Goal: Check status: Check status

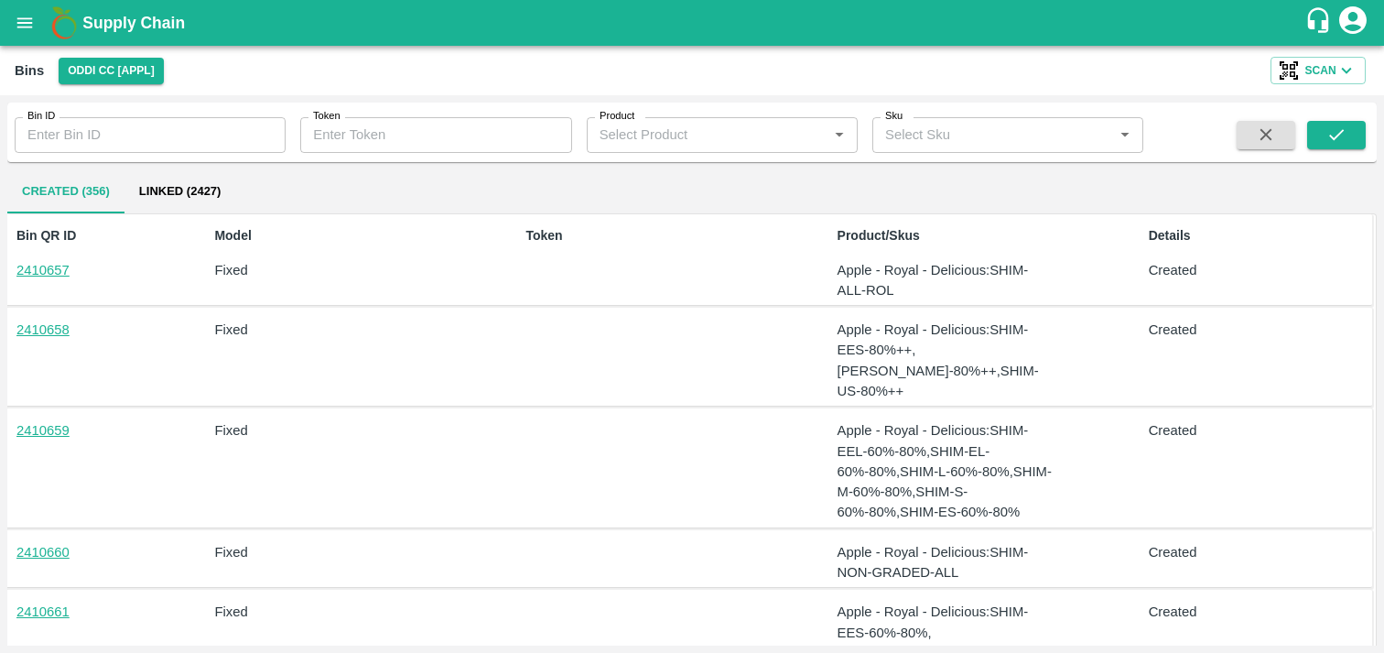
click at [31, 34] on button "open drawer" at bounding box center [25, 23] width 42 height 42
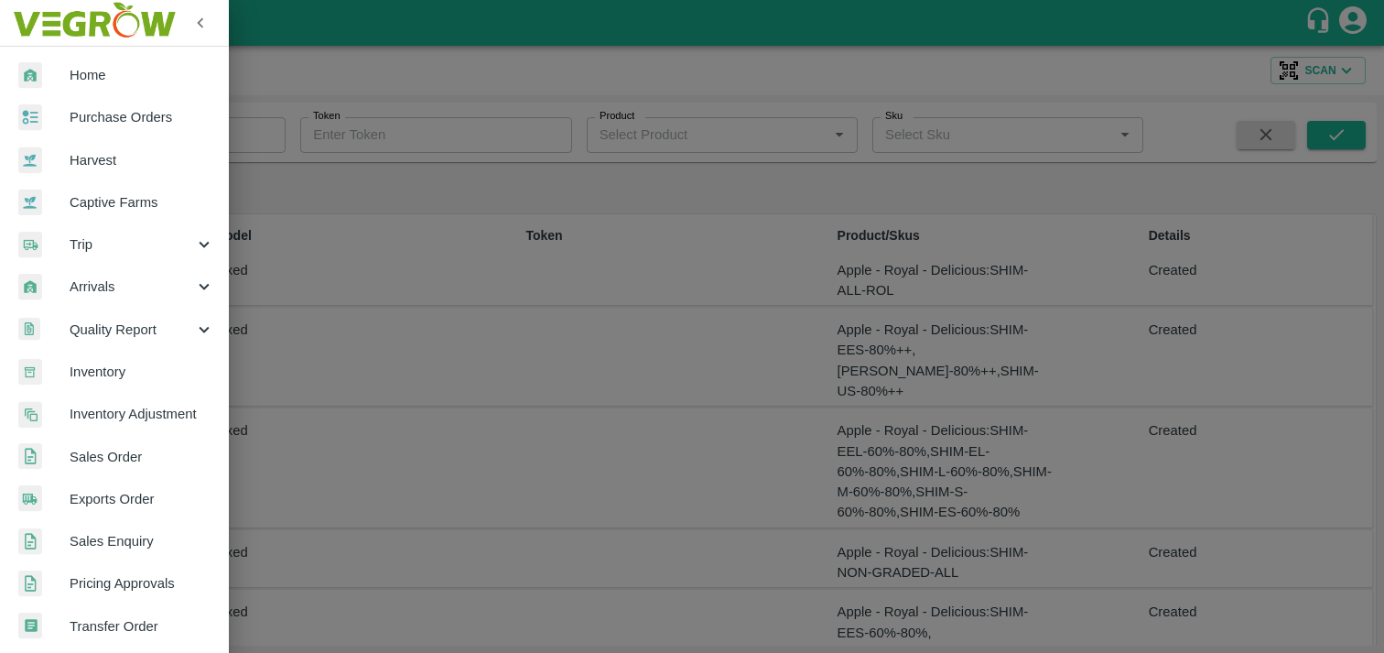
click at [196, 333] on icon at bounding box center [204, 329] width 20 height 20
click at [200, 286] on icon at bounding box center [204, 286] width 20 height 20
click at [200, 286] on icon at bounding box center [204, 287] width 10 height 6
click at [203, 250] on icon at bounding box center [204, 244] width 20 height 20
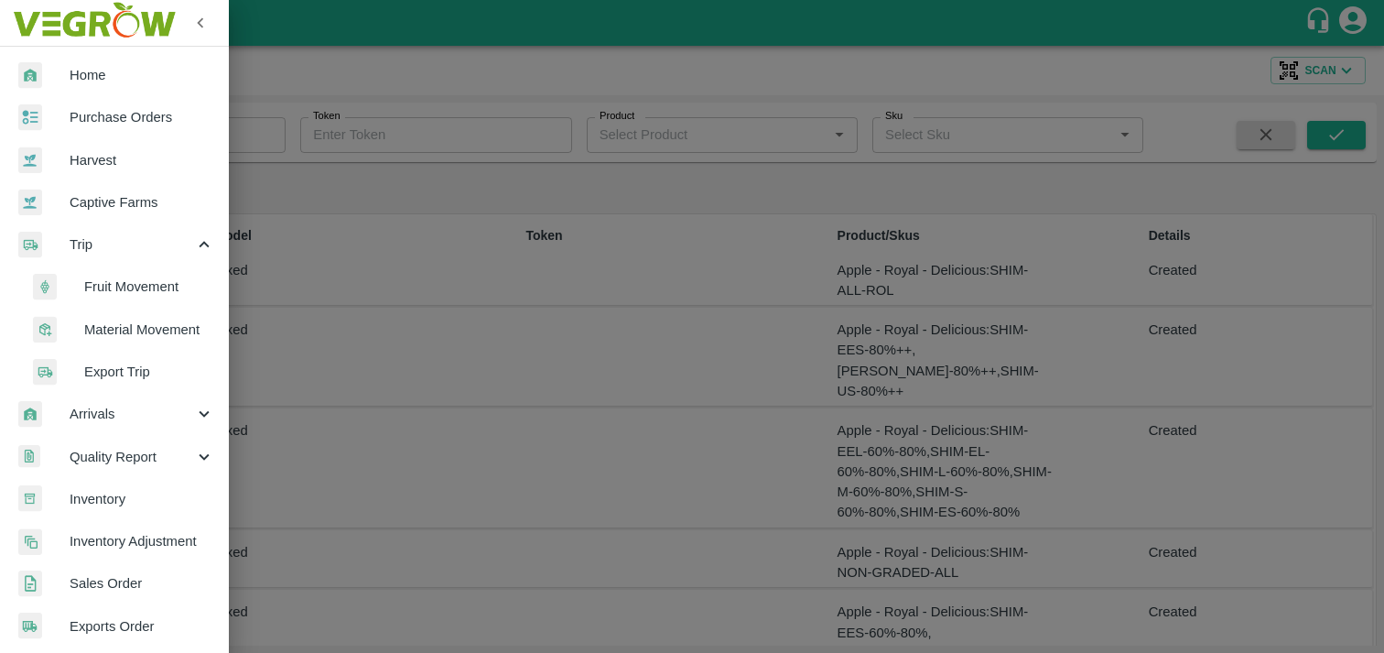
click at [203, 250] on icon at bounding box center [204, 244] width 20 height 20
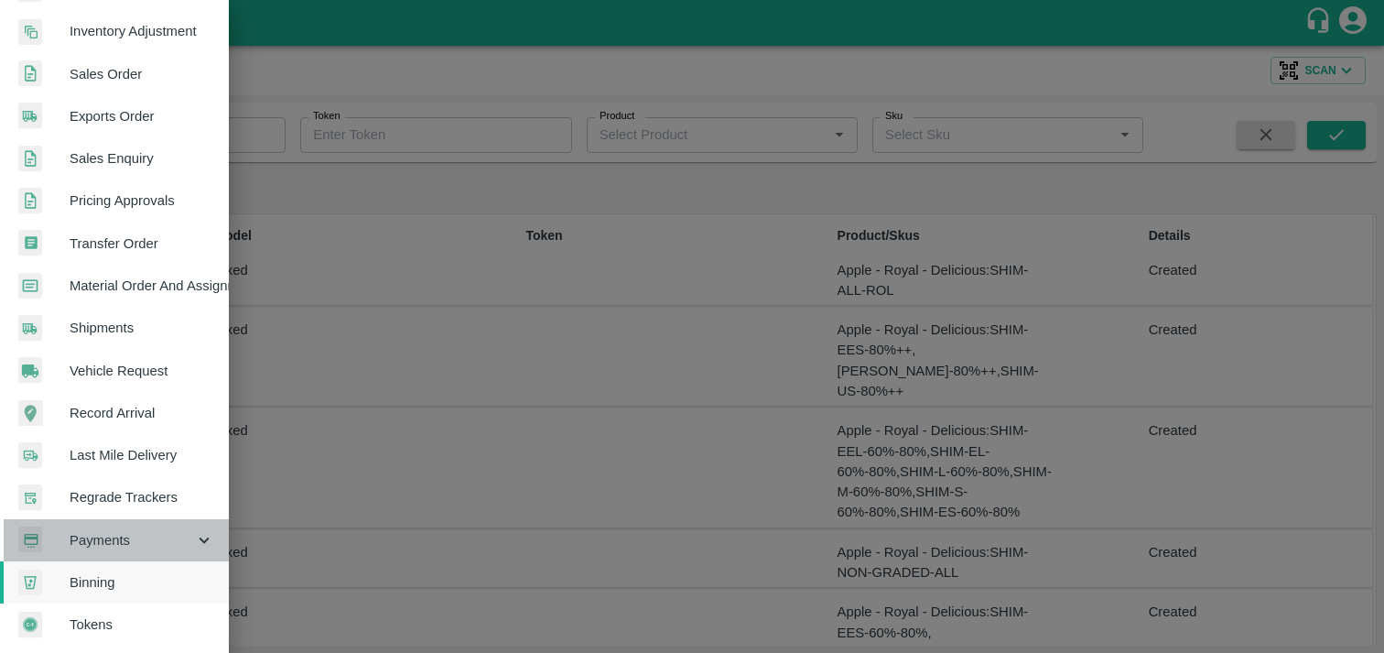
click at [206, 537] on icon at bounding box center [204, 540] width 20 height 20
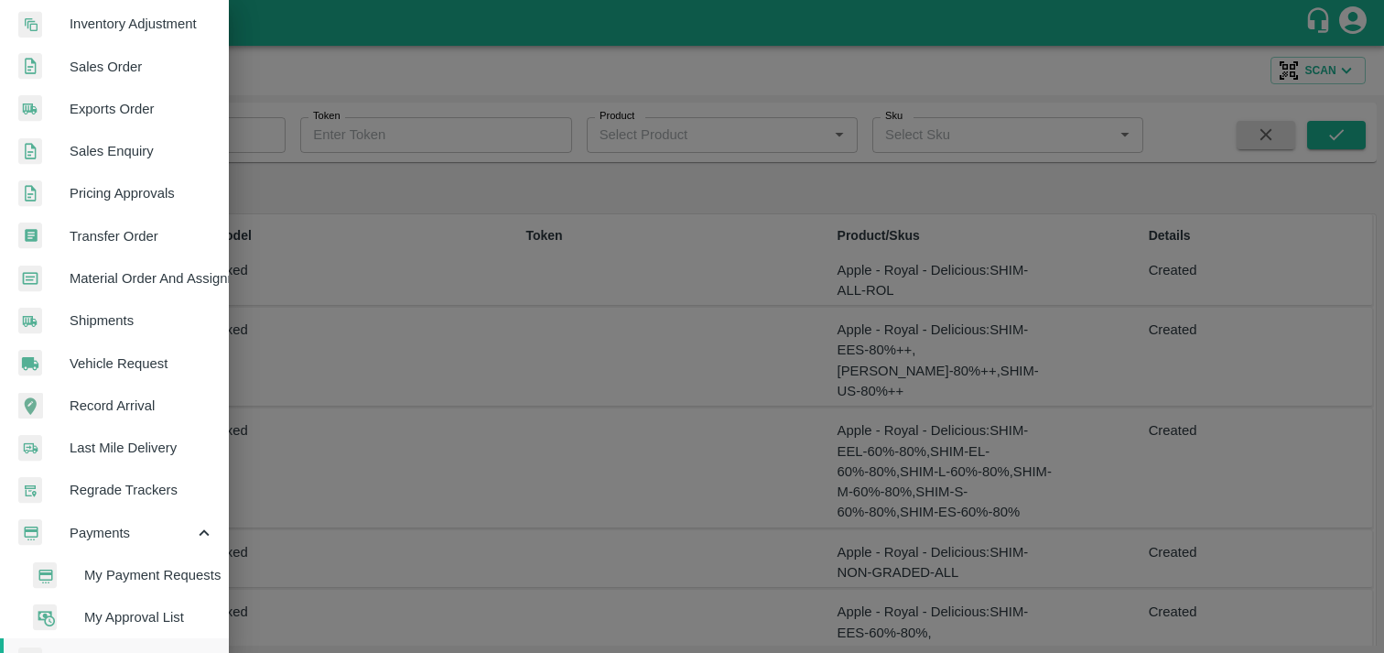
scroll to position [475, 0]
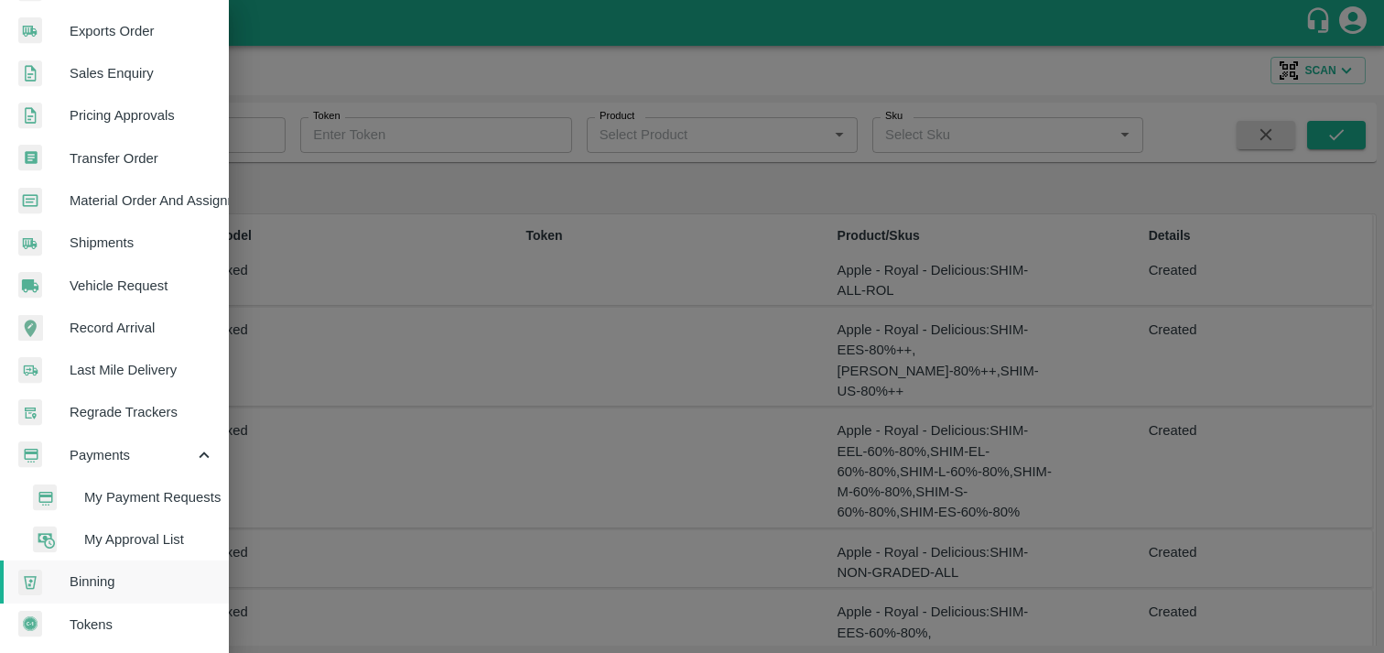
click at [452, 49] on div at bounding box center [692, 326] width 1384 height 653
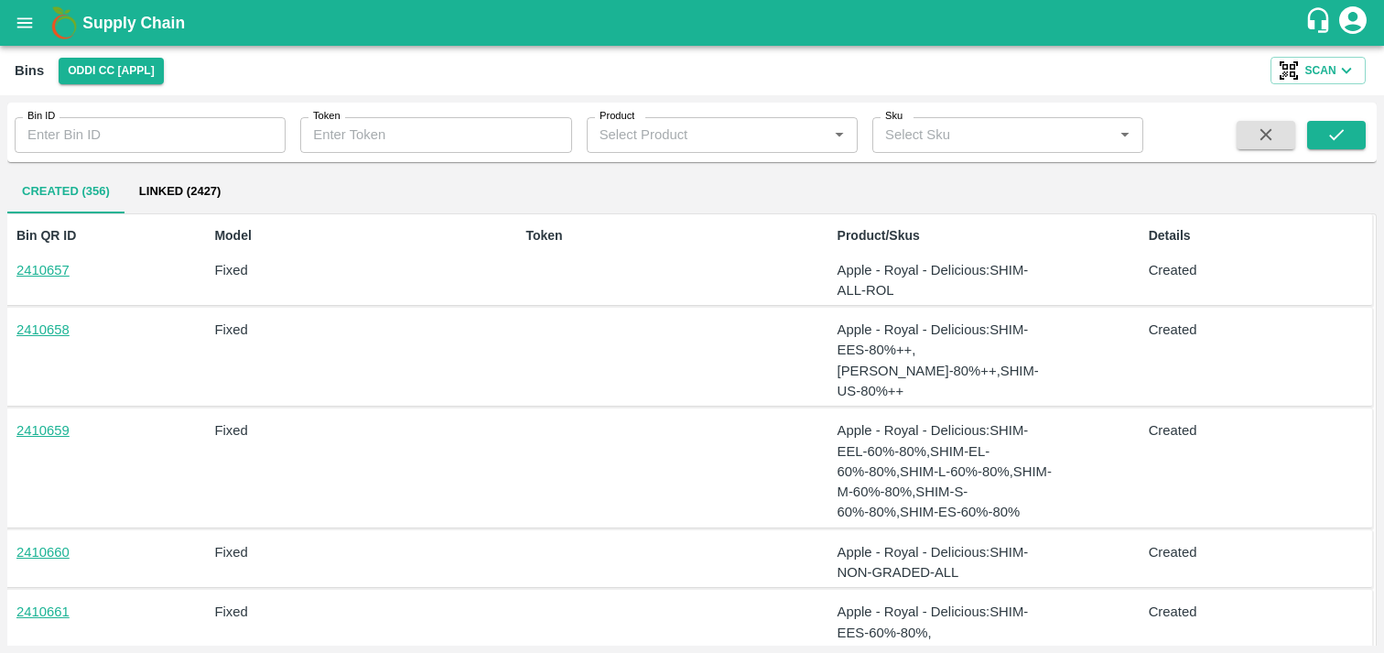
click at [31, 38] on button "open drawer" at bounding box center [25, 23] width 42 height 42
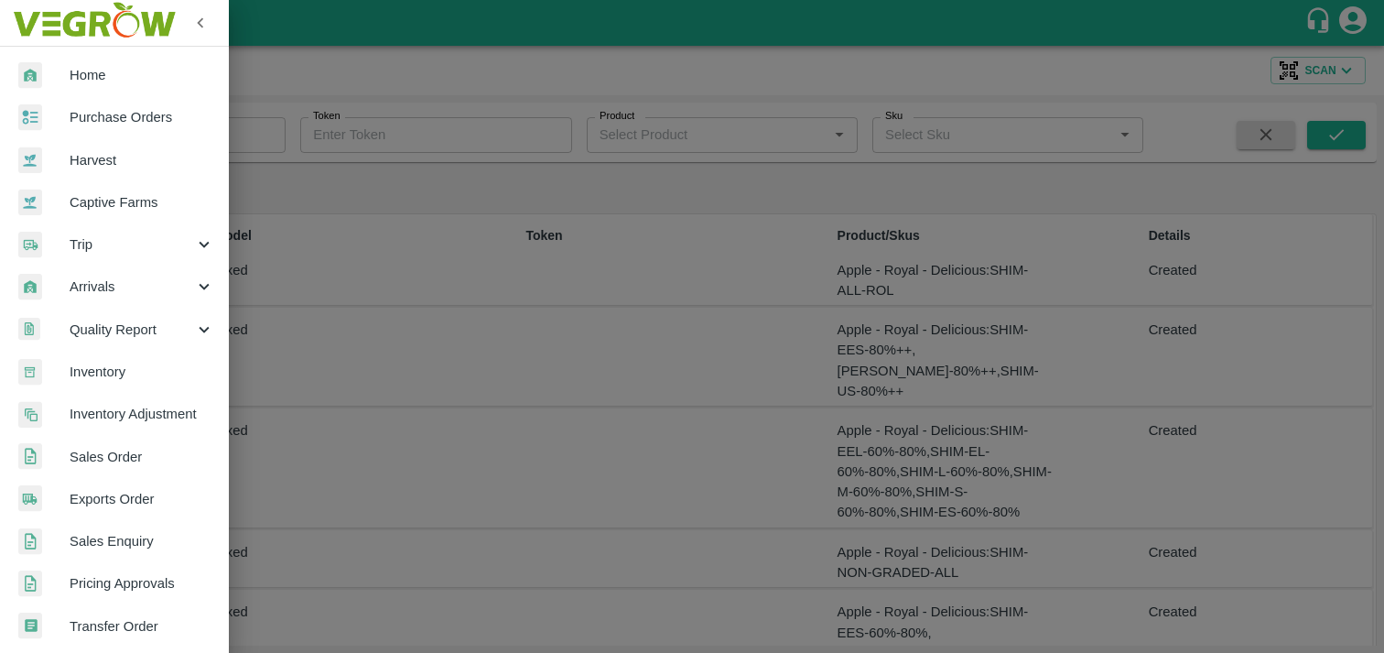
click at [104, 62] on link "Home" at bounding box center [114, 75] width 229 height 42
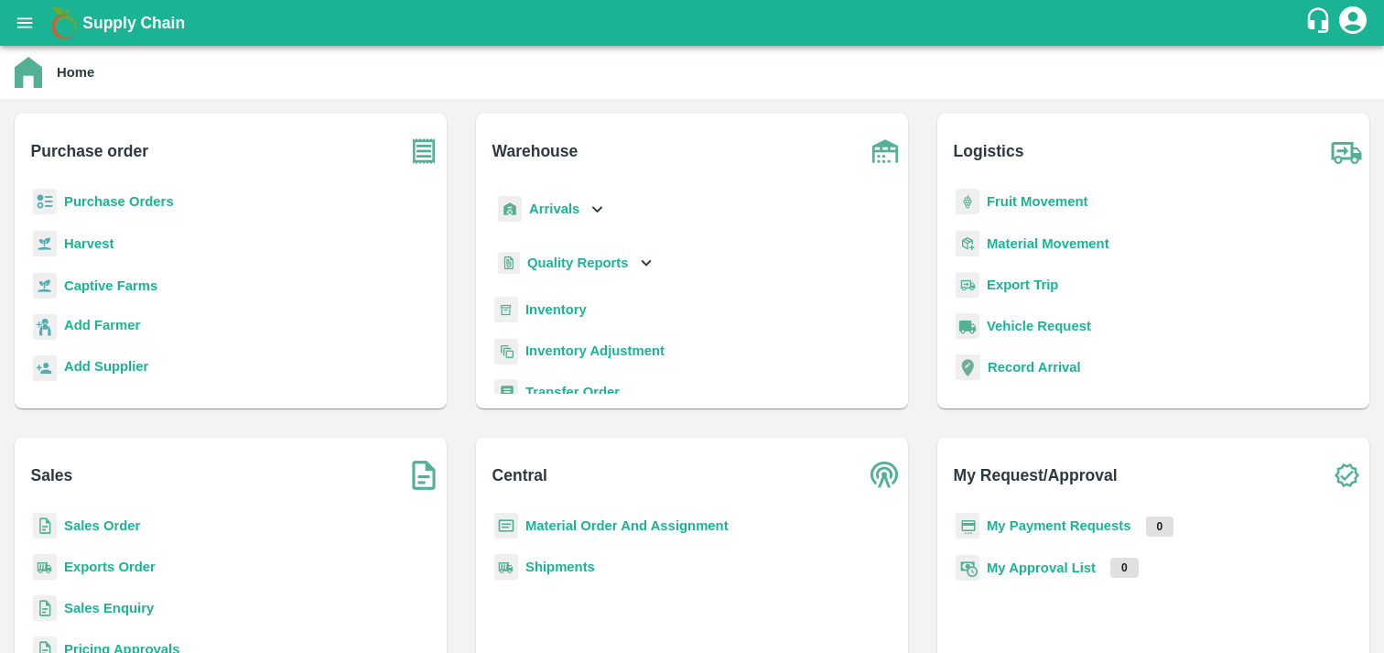
click at [603, 263] on b "Quality Reports" at bounding box center [578, 262] width 102 height 15
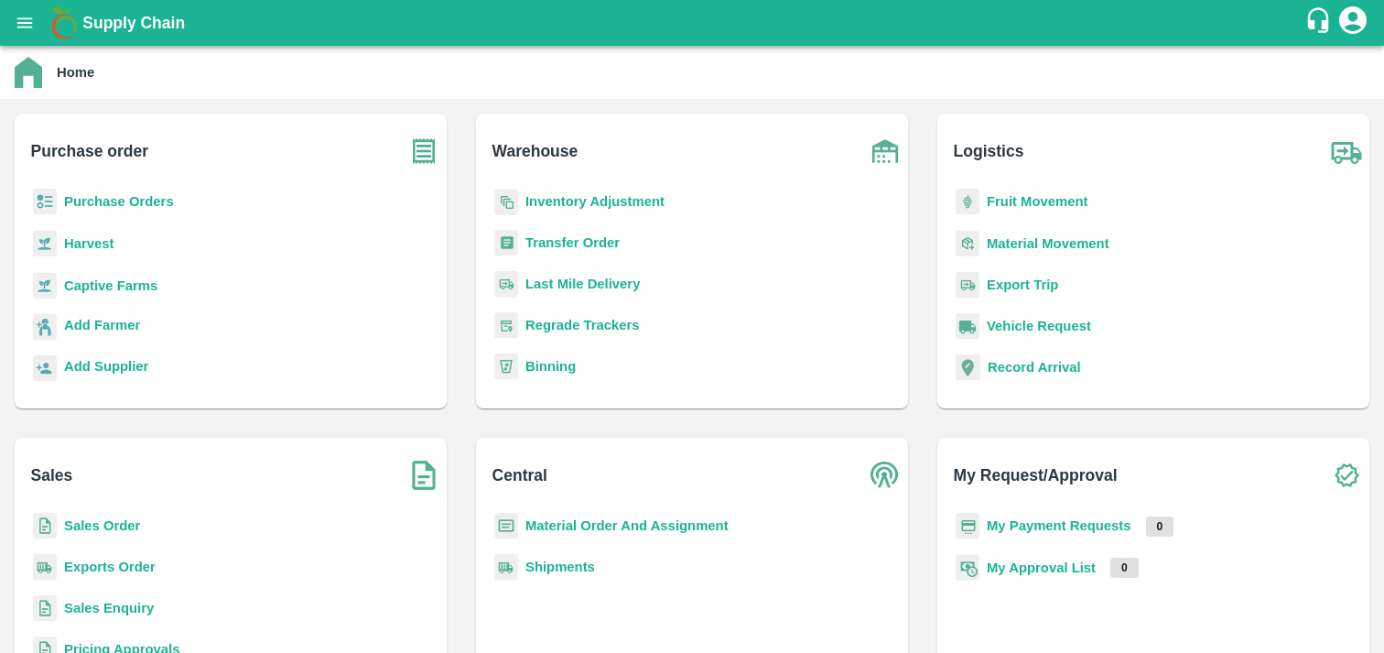
scroll to position [366, 0]
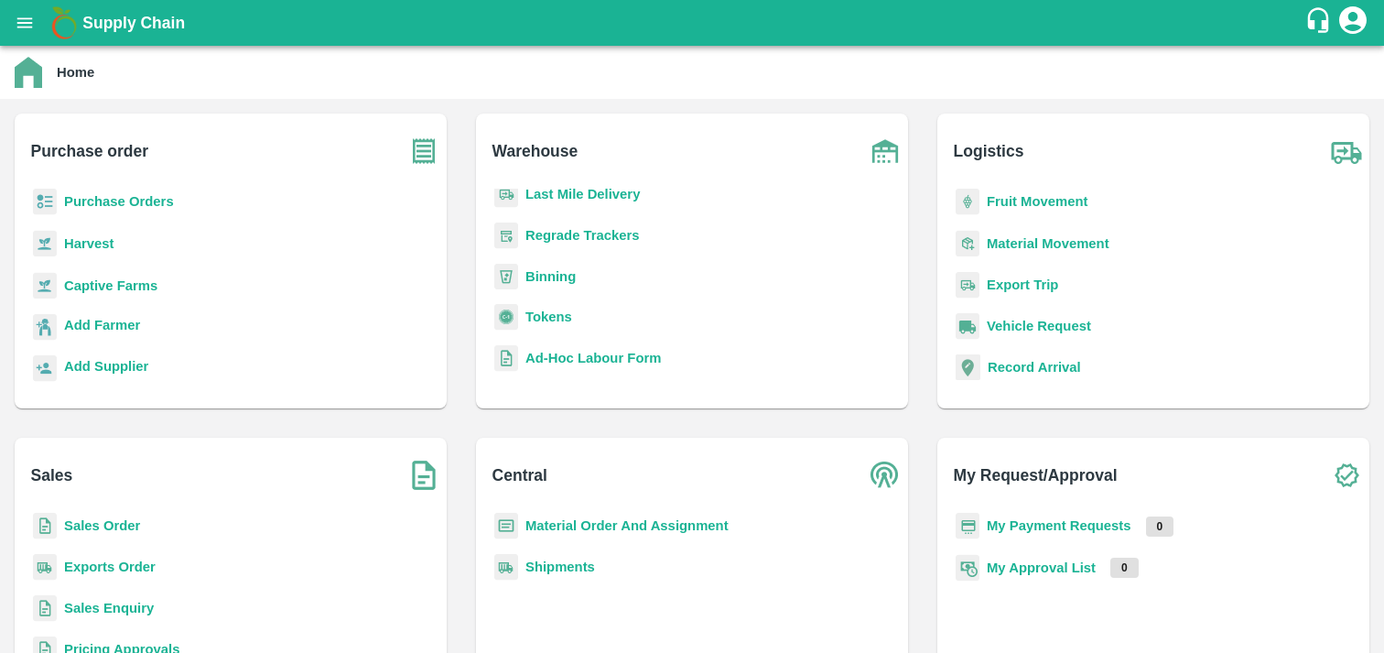
click at [505, 311] on img at bounding box center [506, 317] width 24 height 27
click at [552, 312] on b "Tokens" at bounding box center [548, 316] width 47 height 15
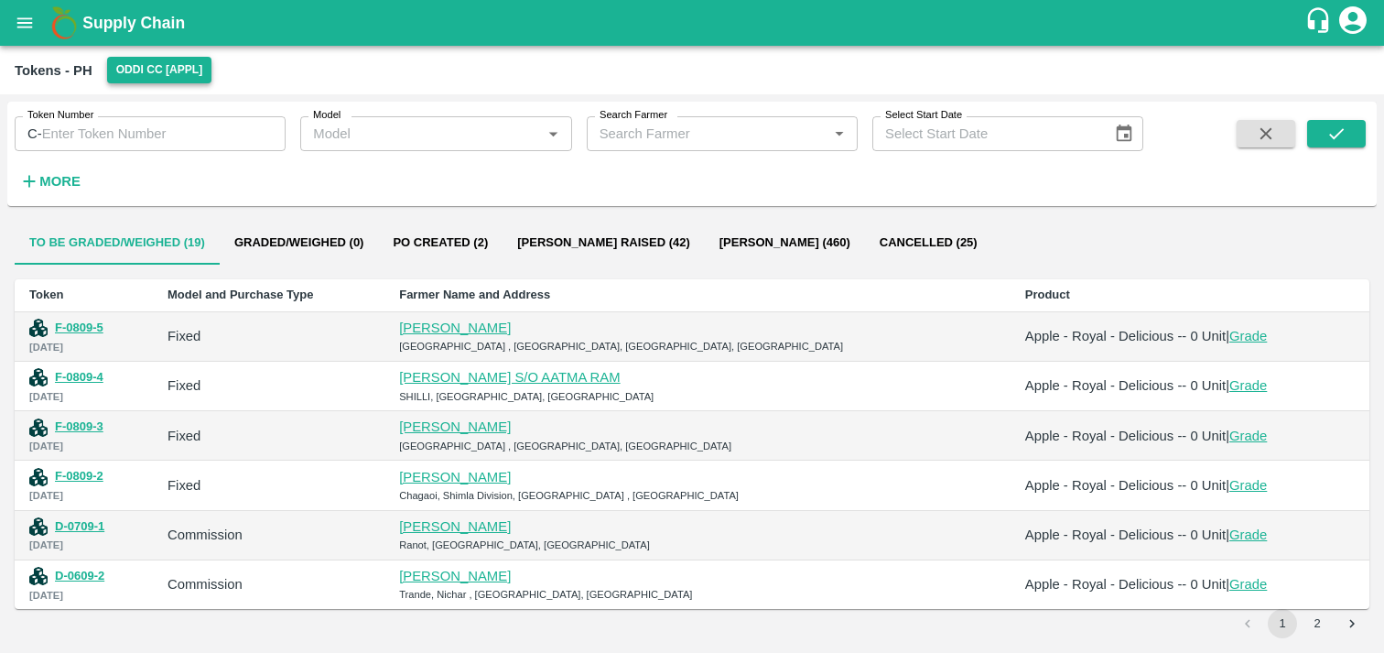
click at [156, 62] on button "Oddi CC [APPL]" at bounding box center [159, 70] width 105 height 27
click at [156, 62] on div at bounding box center [692, 326] width 1384 height 653
click at [1363, 14] on icon "account of current user" at bounding box center [1352, 19] width 27 height 27
click at [1363, 14] on div at bounding box center [692, 326] width 1384 height 653
click at [303, 65] on div "Tokens - PH Oddi CC [APPL]" at bounding box center [690, 70] width 1351 height 27
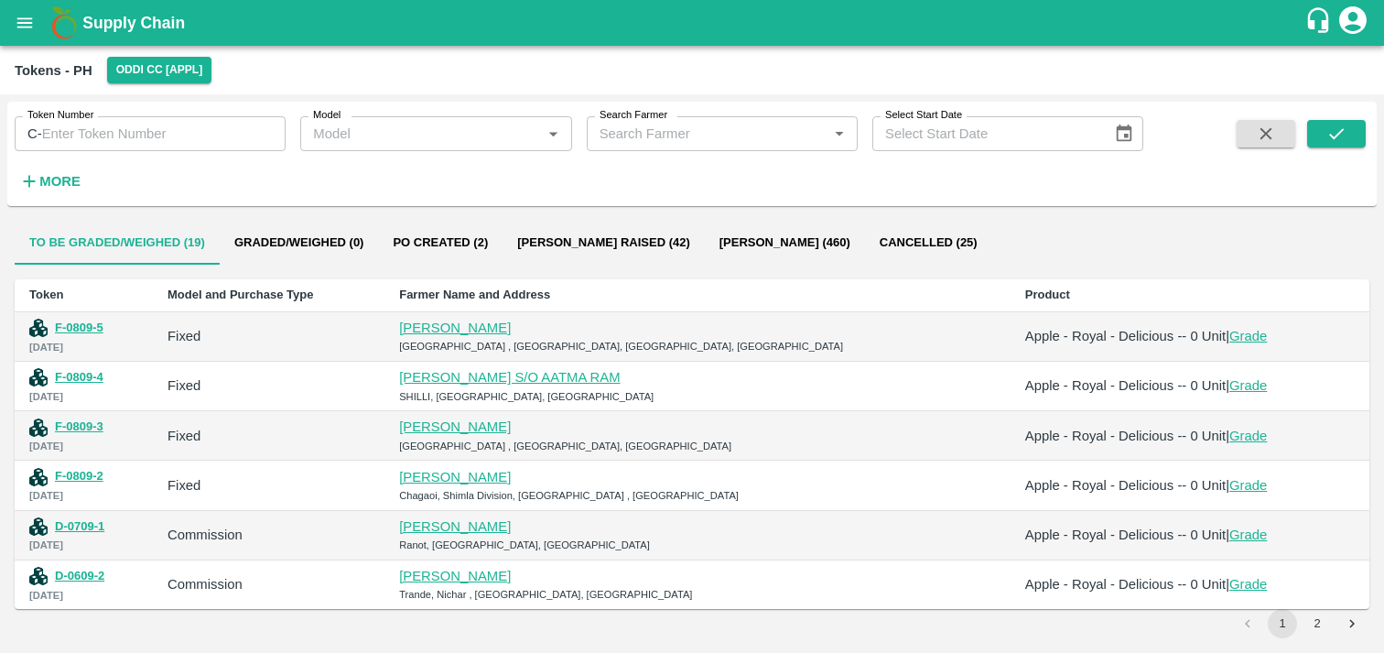
click at [161, 140] on input "Token Number" at bounding box center [164, 133] width 244 height 35
type input "20"
click at [1322, 132] on button "submit" at bounding box center [1336, 133] width 59 height 27
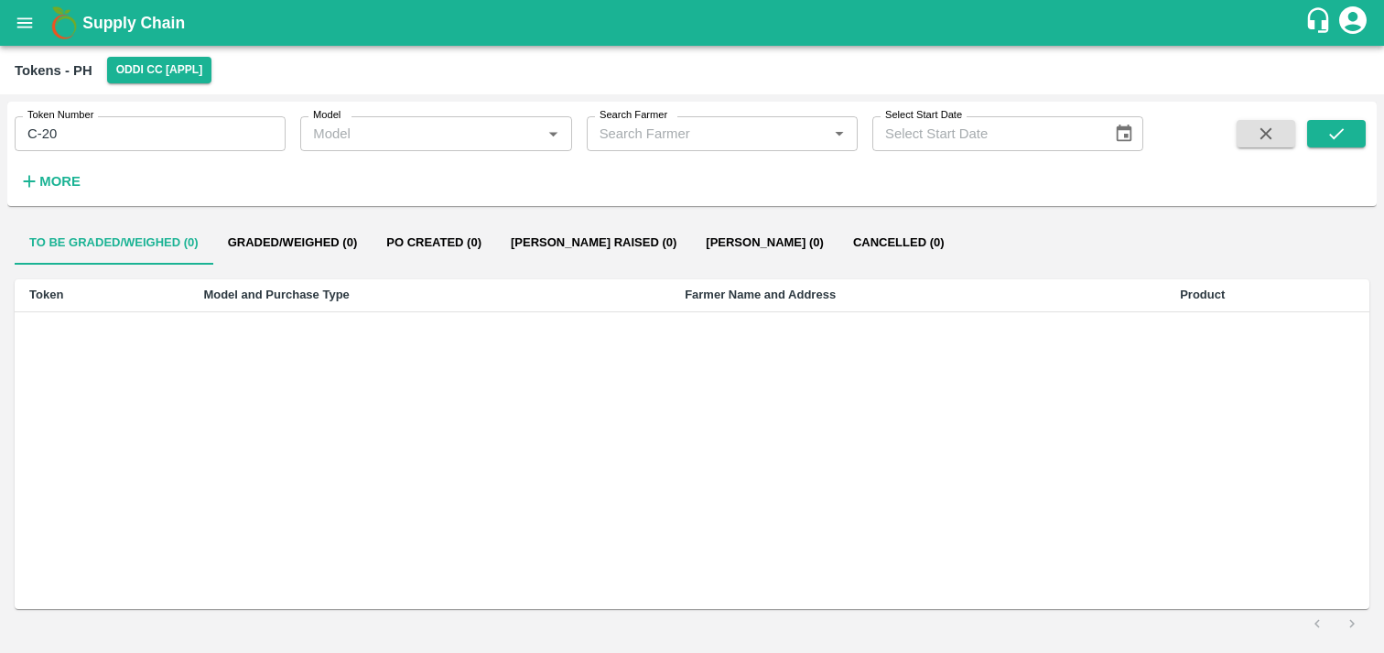
click at [26, 27] on icon "open drawer" at bounding box center [25, 22] width 16 height 10
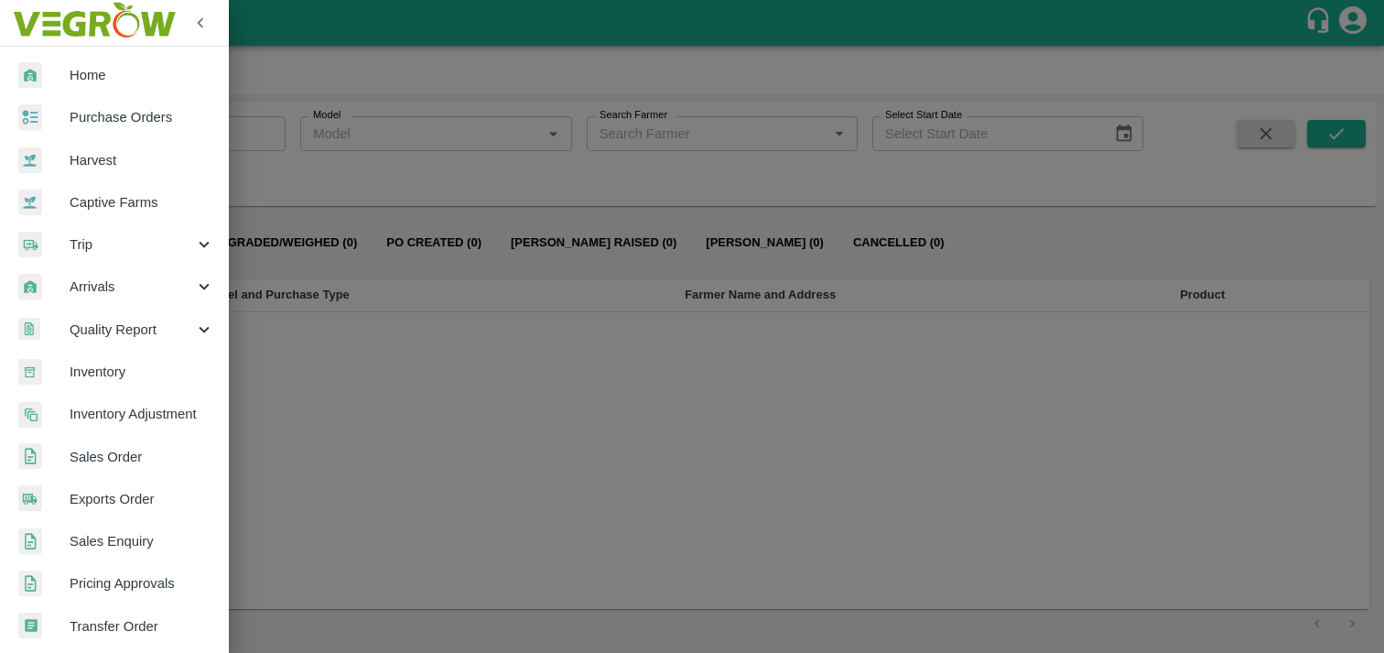
click at [27, 27] on img at bounding box center [93, 23] width 171 height 57
click at [323, 4] on div at bounding box center [692, 326] width 1384 height 653
